Goal: Navigation & Orientation: Find specific page/section

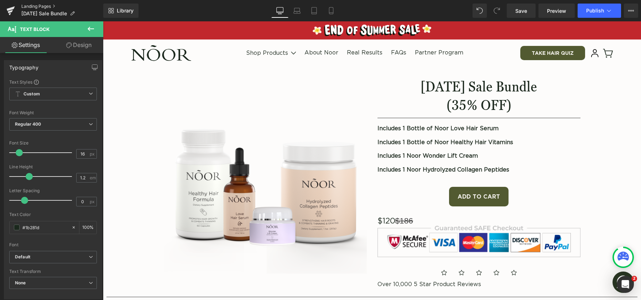
click at [53, 5] on link "Landing Pages" at bounding box center [62, 7] width 82 height 6
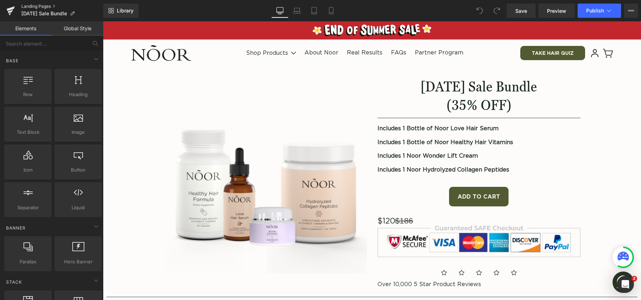
click at [36, 4] on link "Landing Pages" at bounding box center [62, 7] width 82 height 6
